Goal: Register for event/course

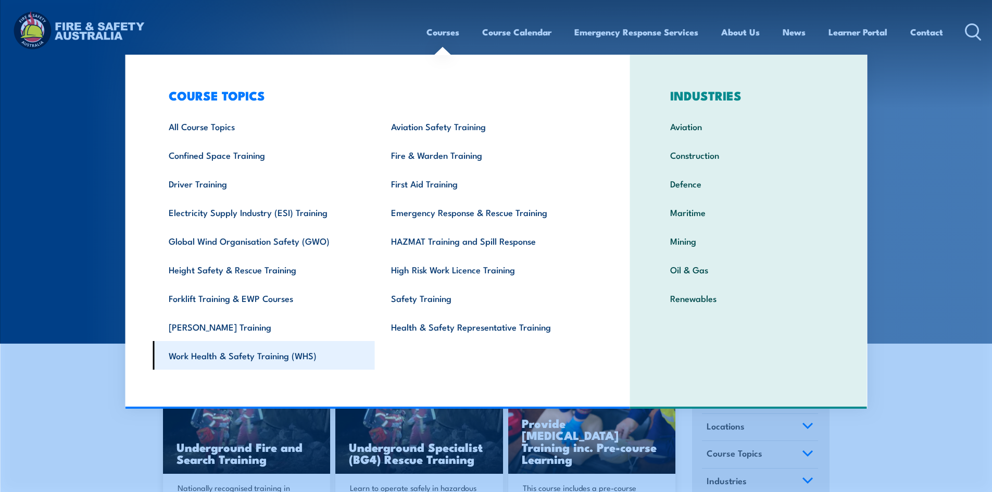
click at [240, 354] on link "Work Health & Safety Training (WHS)" at bounding box center [264, 355] width 222 height 29
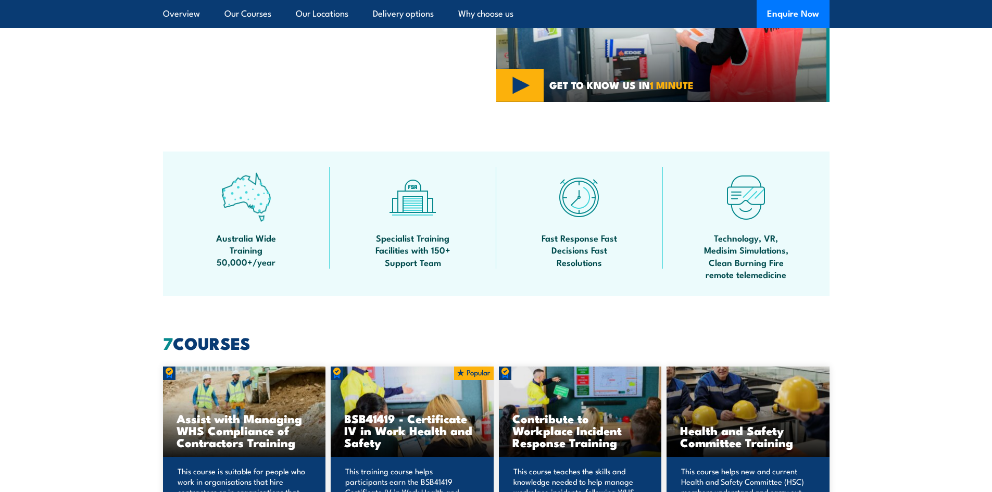
scroll to position [677, 0]
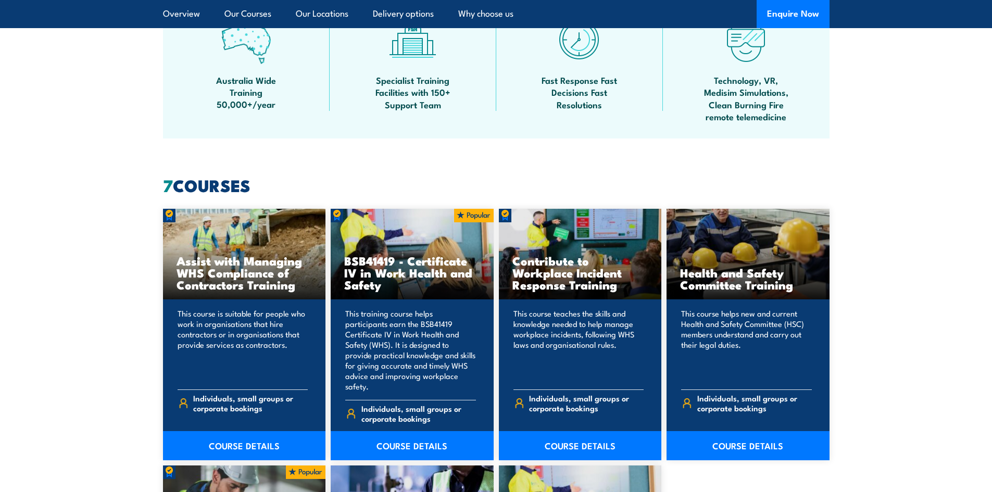
click at [70, 200] on section "7 COURSES Assist with Managing WHS Compliance of Contractors Training This cour…" at bounding box center [496, 471] width 992 height 589
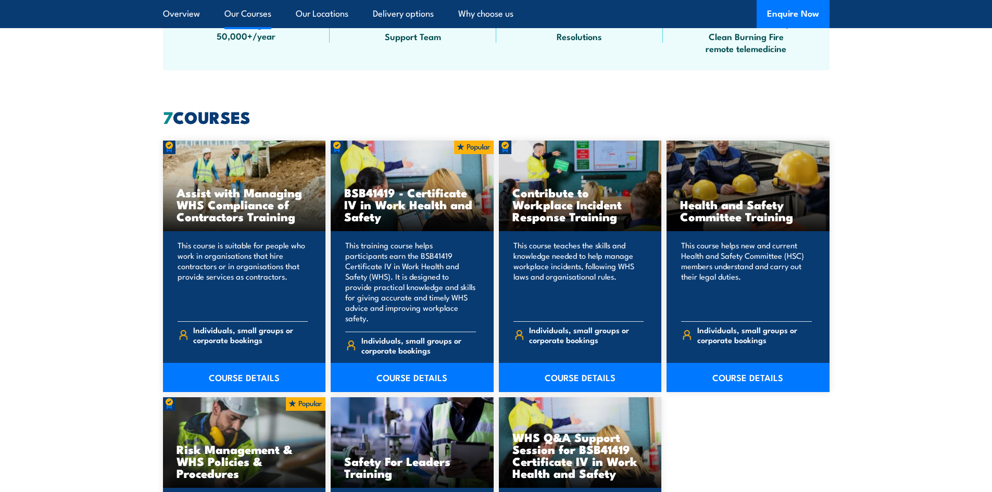
scroll to position [729, 0]
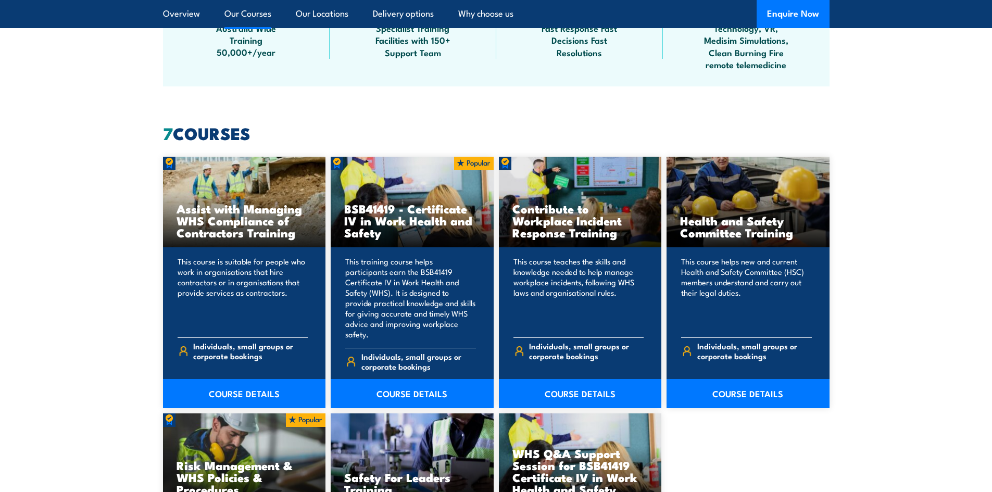
click at [123, 179] on section "7 COURSES Assist with Managing WHS Compliance of Contractors Training This cour…" at bounding box center [496, 419] width 992 height 589
click at [125, 179] on section "7 COURSES Assist with Managing WHS Compliance of Contractors Training This cour…" at bounding box center [496, 419] width 992 height 589
click at [131, 173] on section "7 COURSES Assist with Managing WHS Compliance of Contractors Training This cour…" at bounding box center [496, 419] width 992 height 589
click at [130, 172] on section "7 COURSES Assist with Managing WHS Compliance of Contractors Training This cour…" at bounding box center [496, 419] width 992 height 589
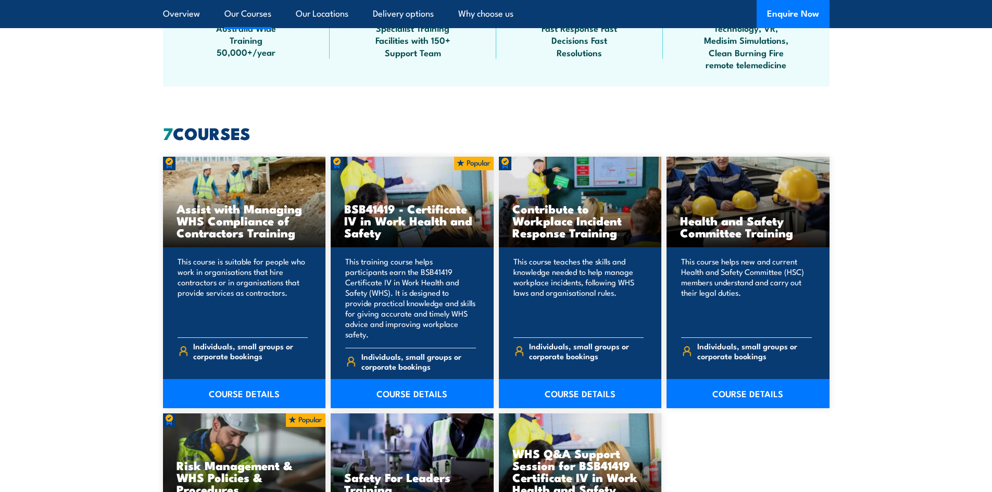
click at [130, 172] on section "7 COURSES Assist with Managing WHS Compliance of Contractors Training This cour…" at bounding box center [496, 419] width 992 height 589
click at [131, 168] on section "7 COURSES Assist with Managing WHS Compliance of Contractors Training This cour…" at bounding box center [496, 419] width 992 height 589
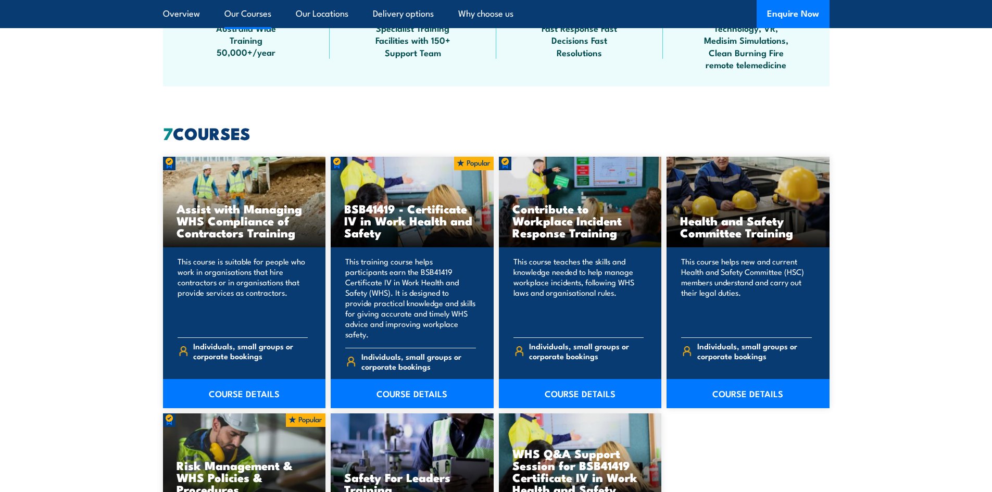
click at [133, 145] on section "7 COURSES Assist with Managing WHS Compliance of Contractors Training This cour…" at bounding box center [496, 419] width 992 height 589
click at [125, 126] on section "7 COURSES Assist with Managing WHS Compliance of Contractors Training This cour…" at bounding box center [496, 419] width 992 height 589
click at [124, 125] on section "7 COURSES Assist with Managing WHS Compliance of Contractors Training This cour…" at bounding box center [496, 419] width 992 height 589
